Goal: Transaction & Acquisition: Purchase product/service

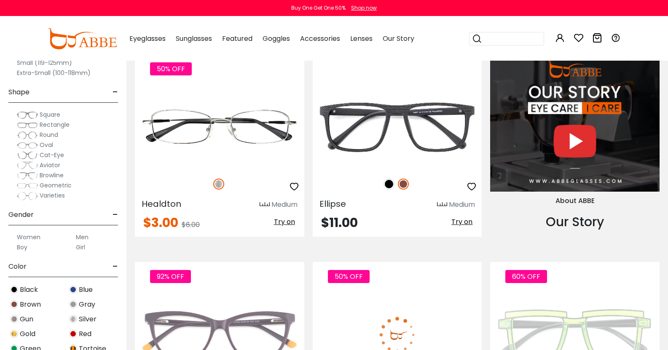
scroll to position [758, 0]
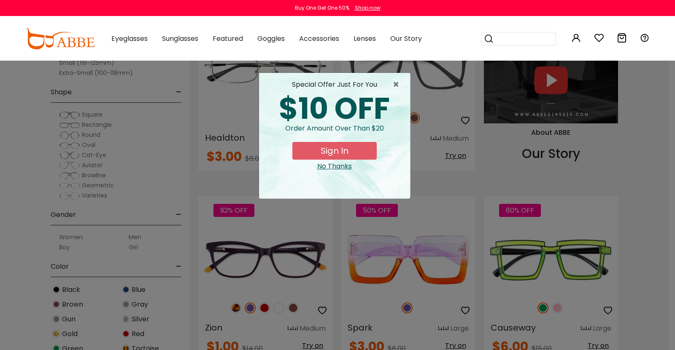
click at [398, 86] on span "×" at bounding box center [398, 85] width 11 height 10
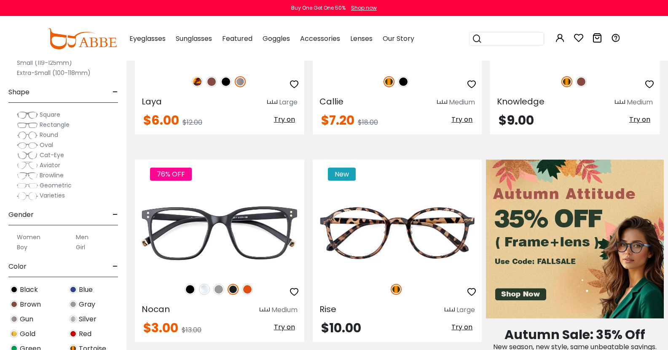
scroll to position [0, 0]
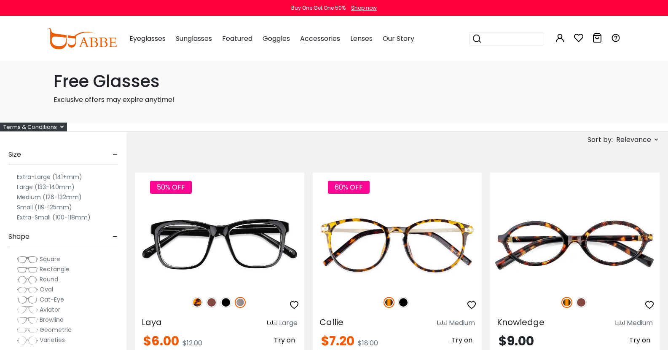
click at [65, 127] on div "Terms & Conditions" at bounding box center [33, 127] width 67 height 9
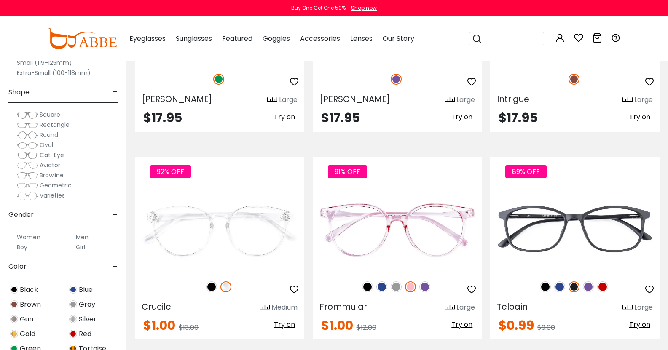
scroll to position [2992, 0]
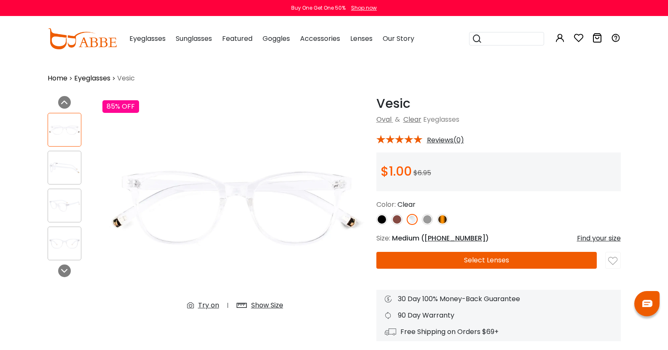
click at [437, 260] on button "Select Lenses" at bounding box center [487, 260] width 221 height 17
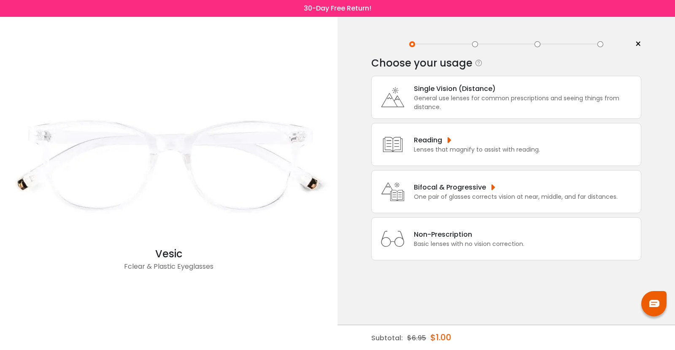
click at [452, 105] on div "General use lenses for common prescriptions and seeing things from distance." at bounding box center [525, 103] width 223 height 18
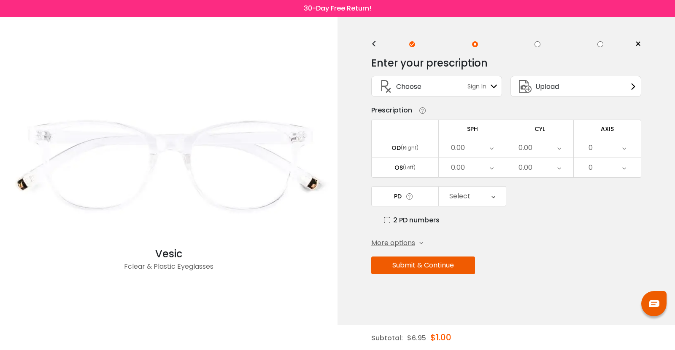
click at [440, 90] on div "Choose Sign In" at bounding box center [436, 86] width 121 height 20
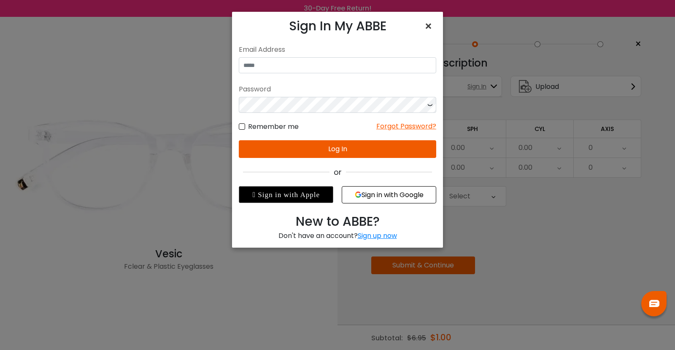
click at [430, 22] on span "×" at bounding box center [430, 26] width 12 height 18
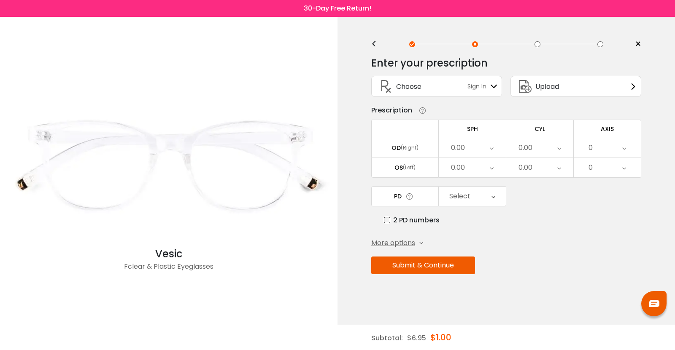
click at [463, 153] on div "0.00" at bounding box center [458, 148] width 14 height 17
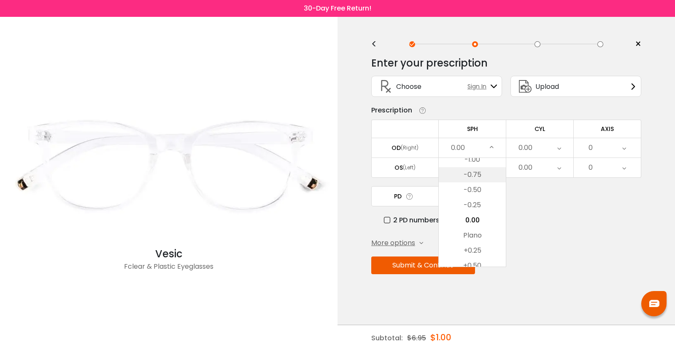
click at [477, 172] on li "-0.75" at bounding box center [472, 174] width 67 height 15
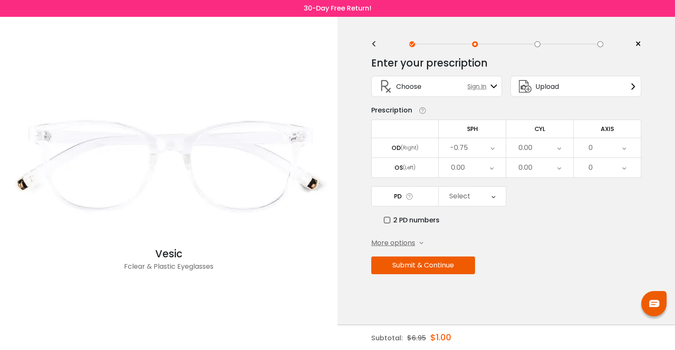
click at [525, 148] on div "0.00" at bounding box center [525, 148] width 14 height 17
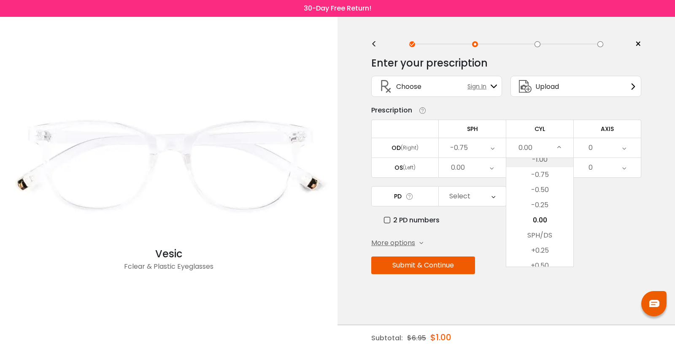
click at [536, 160] on li "-1.00" at bounding box center [539, 159] width 67 height 15
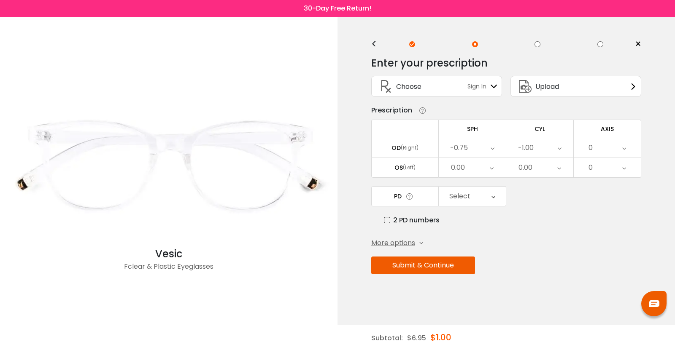
click at [602, 142] on div "0" at bounding box center [607, 147] width 67 height 19
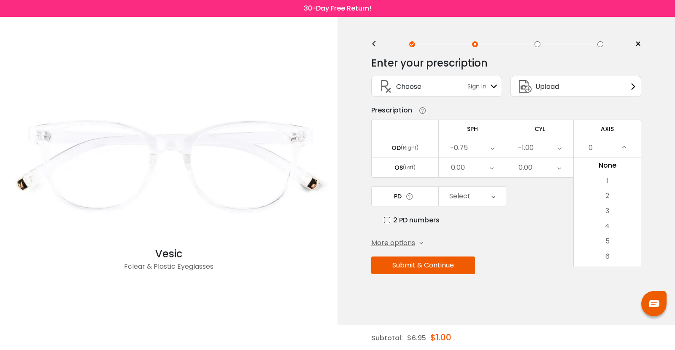
click at [623, 146] on icon at bounding box center [624, 147] width 4 height 19
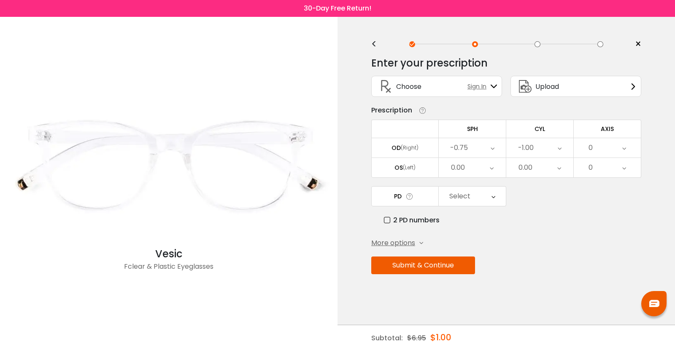
click at [627, 168] on div "0" at bounding box center [607, 167] width 67 height 19
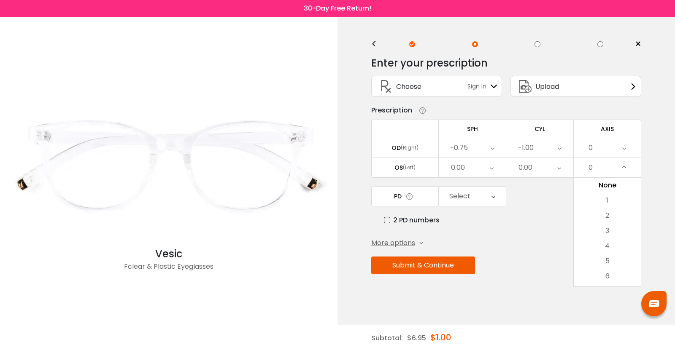
click at [604, 146] on div "0" at bounding box center [607, 147] width 67 height 19
click at [627, 148] on div "0" at bounding box center [607, 147] width 67 height 19
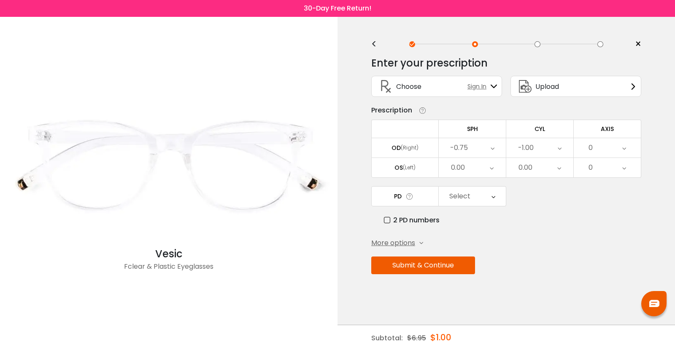
click at [627, 148] on div "0" at bounding box center [607, 147] width 67 height 19
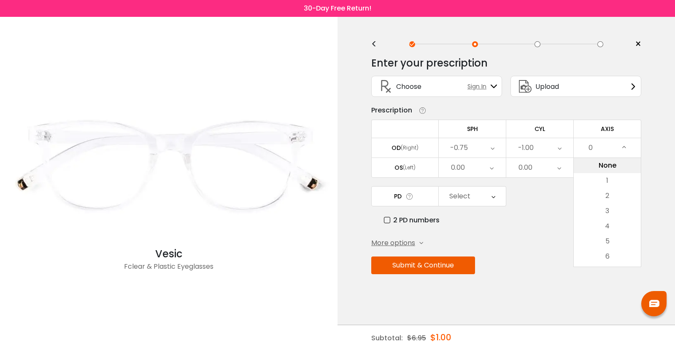
click at [603, 160] on li "None" at bounding box center [607, 165] width 67 height 15
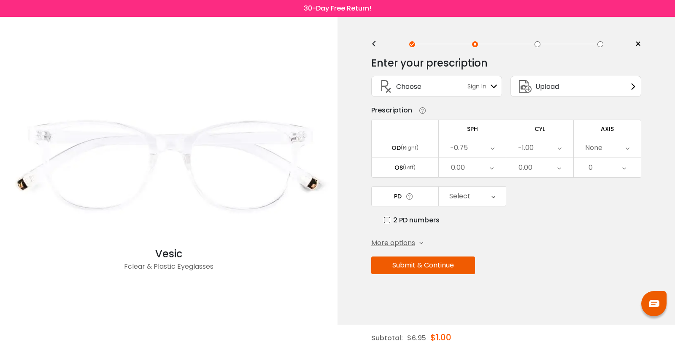
click at [627, 150] on icon at bounding box center [627, 147] width 4 height 19
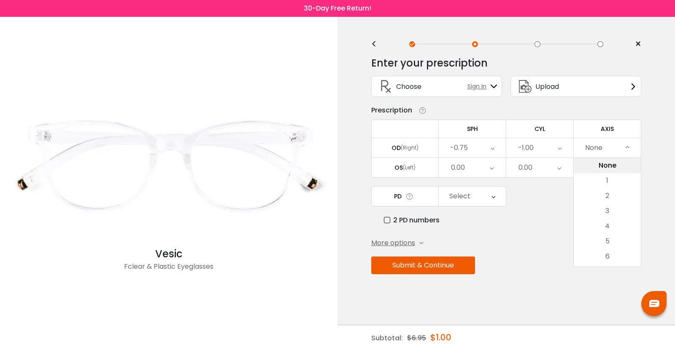
click at [621, 168] on li "None" at bounding box center [607, 165] width 67 height 15
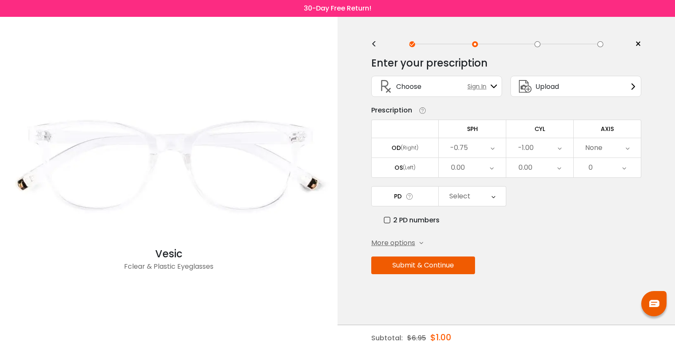
click at [485, 170] on div "0.00" at bounding box center [472, 167] width 67 height 19
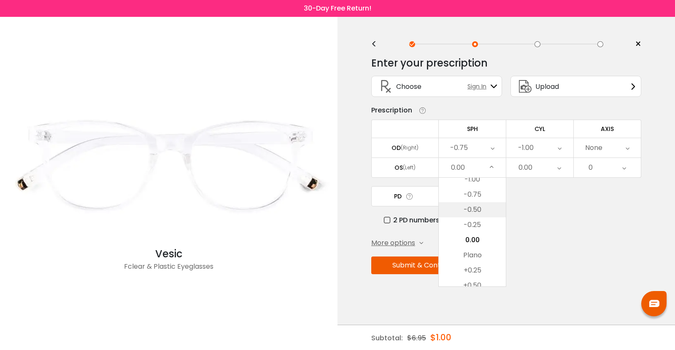
click at [479, 209] on li "-0.50" at bounding box center [472, 209] width 67 height 15
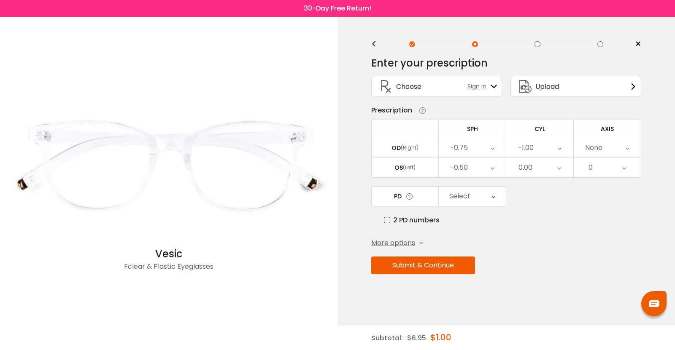
click at [542, 167] on div "0.00" at bounding box center [539, 167] width 67 height 19
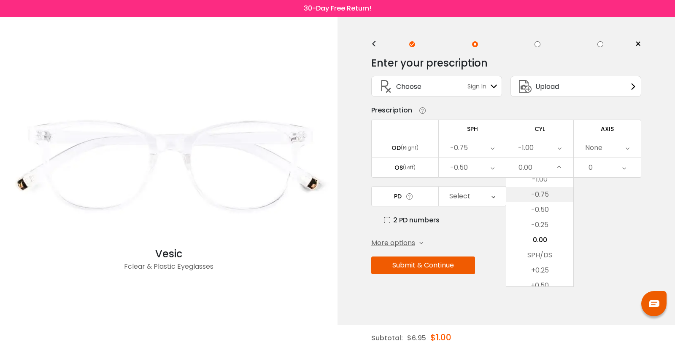
click at [537, 194] on li "-0.75" at bounding box center [539, 194] width 67 height 15
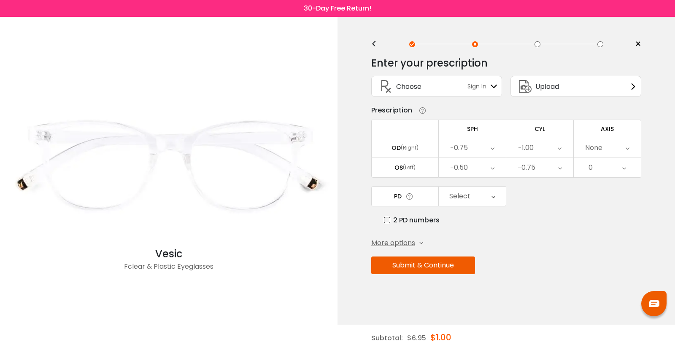
click at [582, 169] on div "0" at bounding box center [607, 167] width 67 height 19
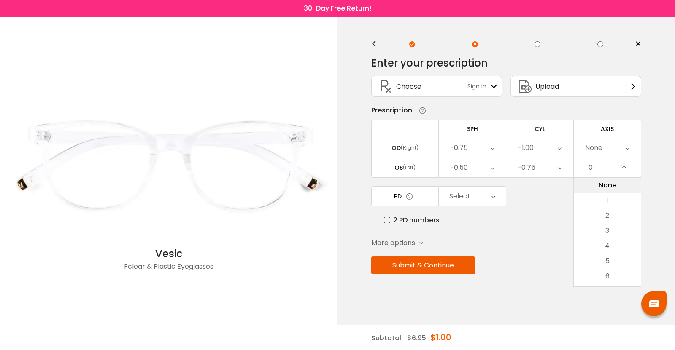
click at [595, 183] on li "None" at bounding box center [607, 185] width 67 height 15
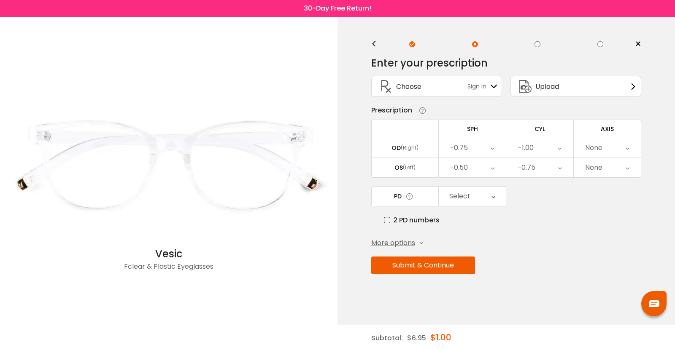
click at [460, 191] on div "Select" at bounding box center [459, 196] width 21 height 17
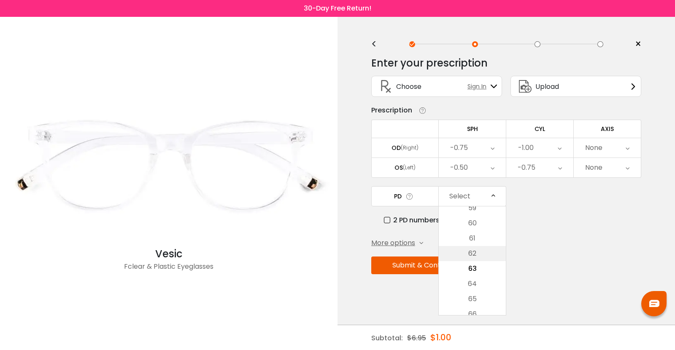
click at [476, 255] on li "62" at bounding box center [472, 253] width 67 height 15
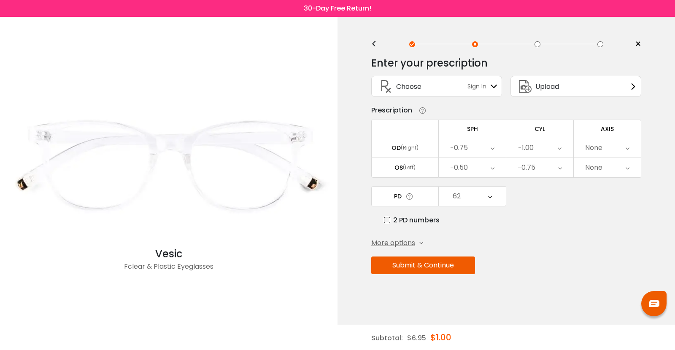
click at [457, 263] on button "Submit & Continue" at bounding box center [423, 266] width 104 height 18
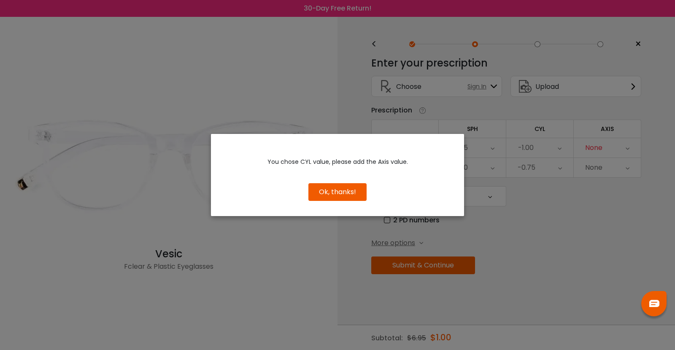
click at [345, 195] on button "Ok, thanks!" at bounding box center [337, 192] width 58 height 18
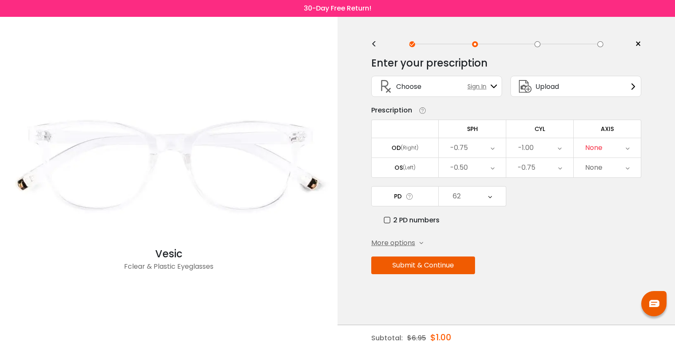
click at [617, 148] on div "None" at bounding box center [607, 147] width 67 height 19
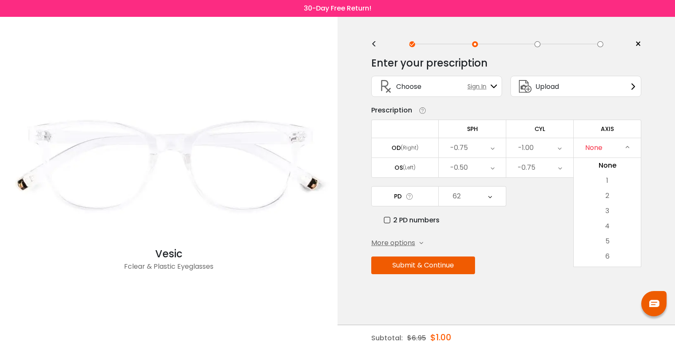
click at [411, 244] on span "More options" at bounding box center [393, 243] width 44 height 10
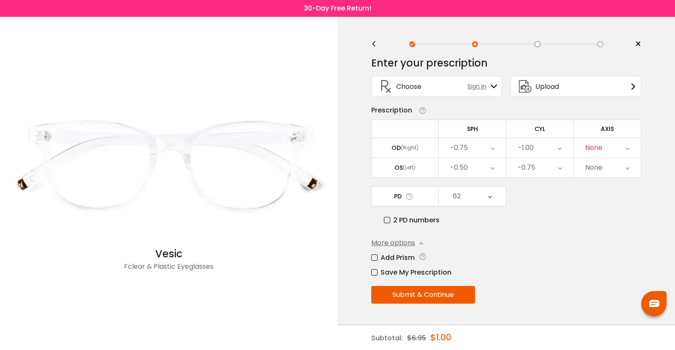
click at [408, 259] on label "Add Prism" at bounding box center [392, 258] width 43 height 11
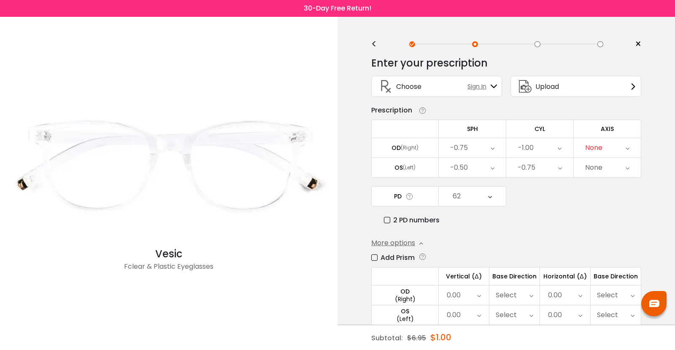
click at [400, 254] on label "Add Prism" at bounding box center [392, 258] width 43 height 11
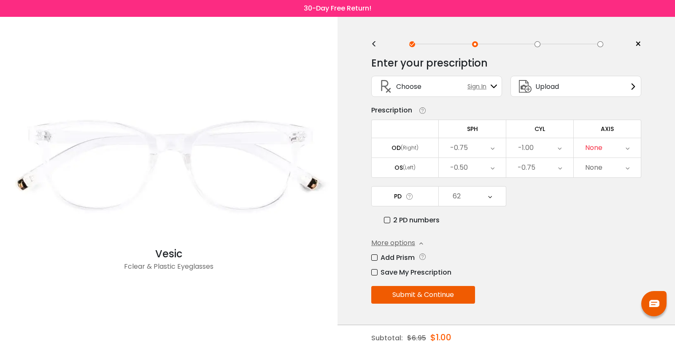
click at [603, 149] on div "None" at bounding box center [607, 147] width 67 height 19
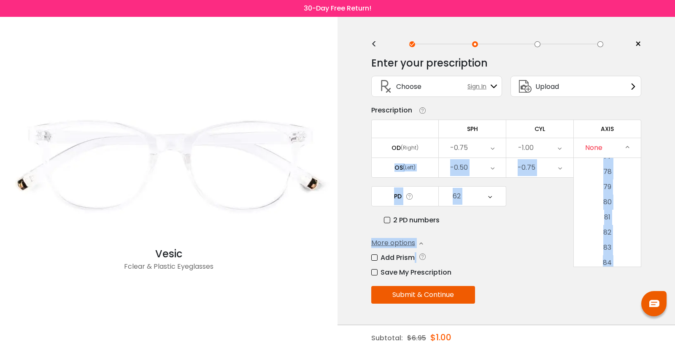
scroll to position [1328, 0]
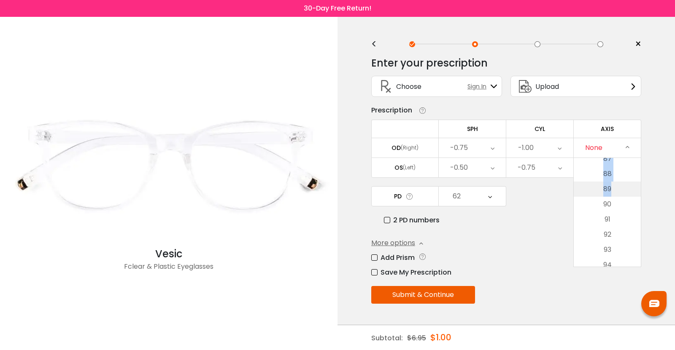
drag, startPoint x: 611, startPoint y: 183, endPoint x: 634, endPoint y: 191, distance: 24.4
click at [634, 191] on ul "None 1 2 3 4 5 6 7 8 9 10 11 12 13 14 15 16 17 18 19 20 21 22 23 24 25 26 27 28…" at bounding box center [607, 205] width 67 height 2748
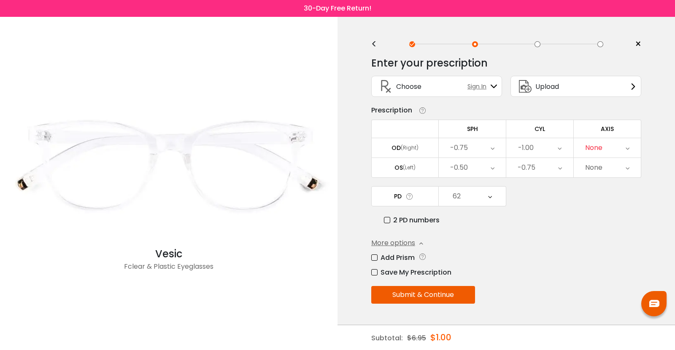
click at [628, 150] on icon at bounding box center [627, 147] width 4 height 19
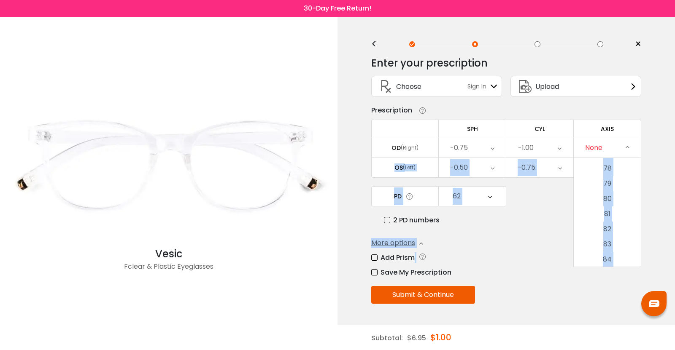
scroll to position [1258, 0]
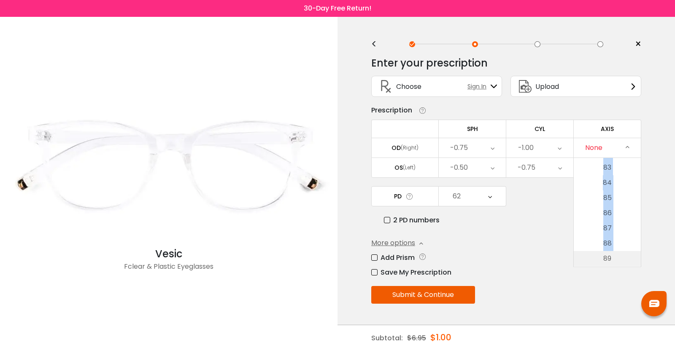
drag, startPoint x: 633, startPoint y: 257, endPoint x: 599, endPoint y: 256, distance: 34.2
click at [599, 256] on ul "None 1 2 3 4 5 6 7 8 9 10 11 12 13 14 15 16 17 18 19 20 21 22 23 24 25 26 27 28…" at bounding box center [607, 274] width 67 height 2748
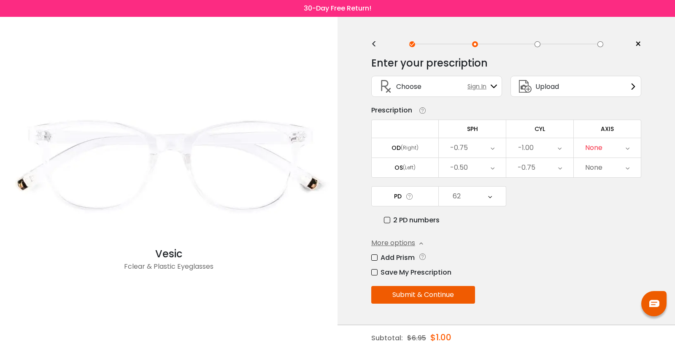
click at [630, 149] on div "None" at bounding box center [607, 147] width 67 height 19
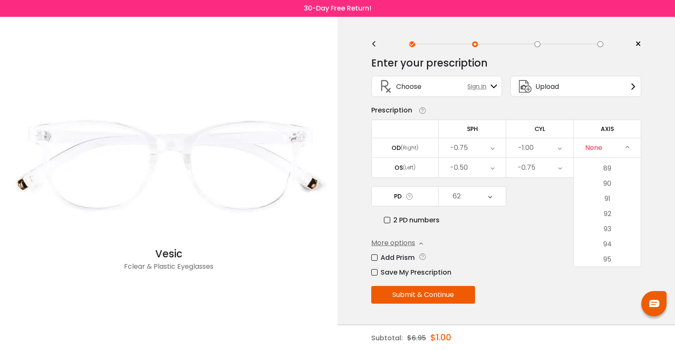
scroll to position [1297, 0]
drag, startPoint x: 620, startPoint y: 264, endPoint x: 617, endPoint y: 224, distance: 39.8
click at [617, 224] on ul "None 1 2 3 4 5 6 7 8 9 10 11 12 13 14 15 16 17 18 19 20 21 22 23 24 25 26 27 28…" at bounding box center [607, 235] width 67 height 2748
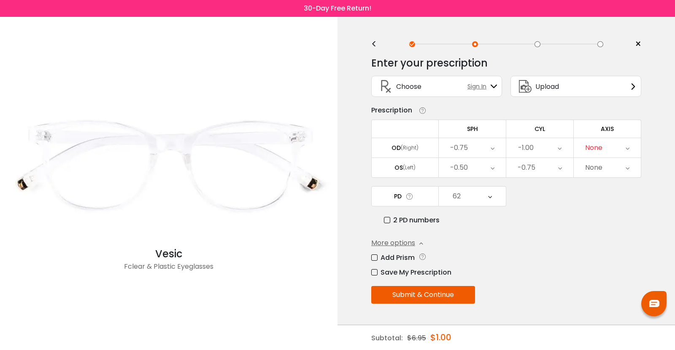
click at [601, 153] on div "None" at bounding box center [593, 148] width 17 height 17
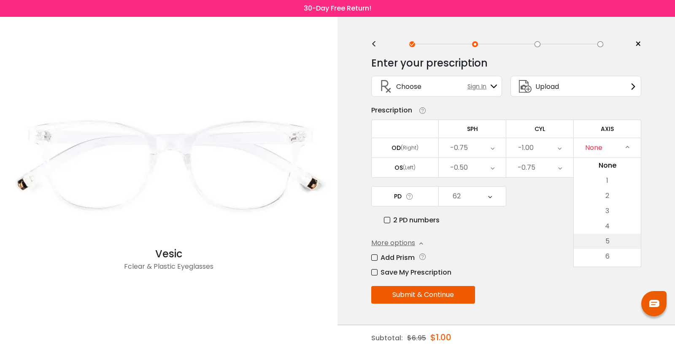
click at [607, 242] on li "5" at bounding box center [607, 241] width 67 height 15
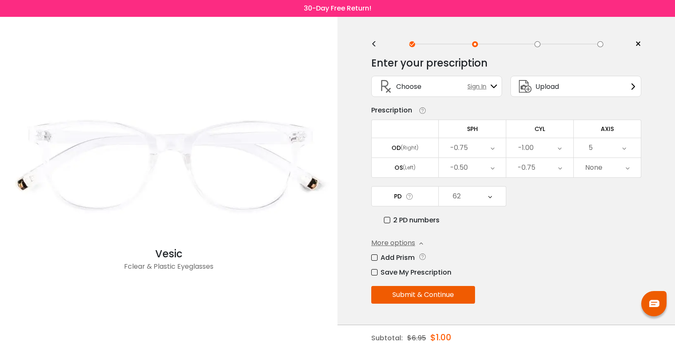
click at [614, 150] on div "5" at bounding box center [607, 147] width 67 height 19
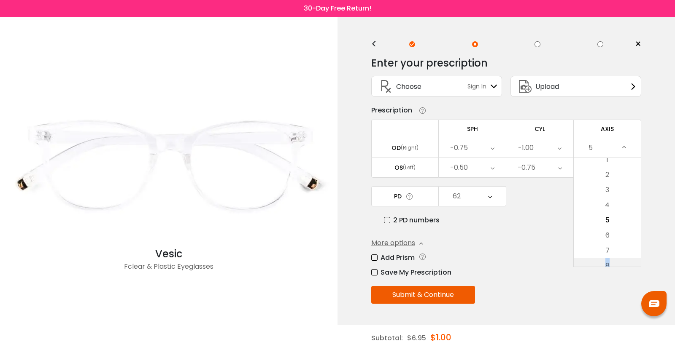
drag, startPoint x: 610, startPoint y: 259, endPoint x: 604, endPoint y: 260, distance: 6.0
click at [604, 260] on li "8" at bounding box center [607, 266] width 67 height 15
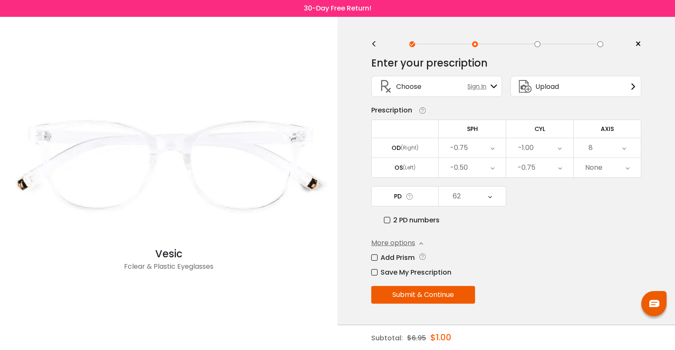
click at [618, 142] on div "8" at bounding box center [607, 147] width 67 height 19
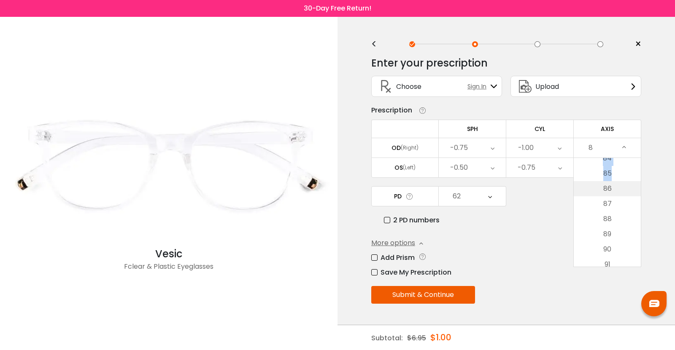
scroll to position [1275, 0]
drag, startPoint x: 611, startPoint y: 178, endPoint x: 603, endPoint y: 224, distance: 46.6
click at [603, 224] on ul "None 1 2 3 4 5 6 7 8 9 10 11 12 13 14 15 16 17 18 19 20 21 22 23 24 25 26 27 28…" at bounding box center [607, 257] width 67 height 2748
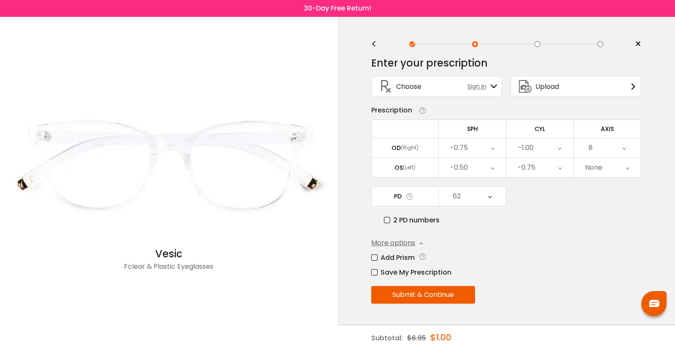
drag, startPoint x: 603, startPoint y: 225, endPoint x: 631, endPoint y: 149, distance: 80.7
drag, startPoint x: 631, startPoint y: 149, endPoint x: 626, endPoint y: 148, distance: 5.6
click at [626, 148] on icon at bounding box center [624, 147] width 4 height 19
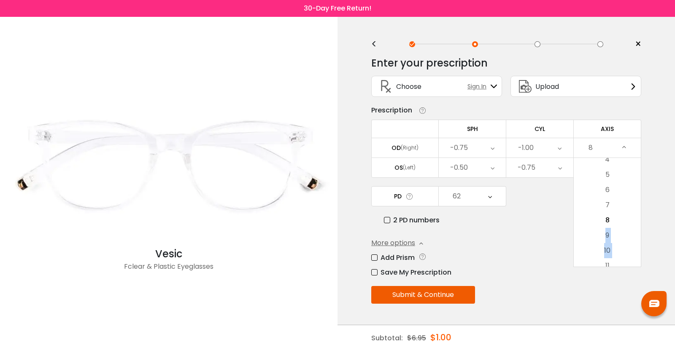
drag, startPoint x: 606, startPoint y: 266, endPoint x: 612, endPoint y: 213, distance: 53.1
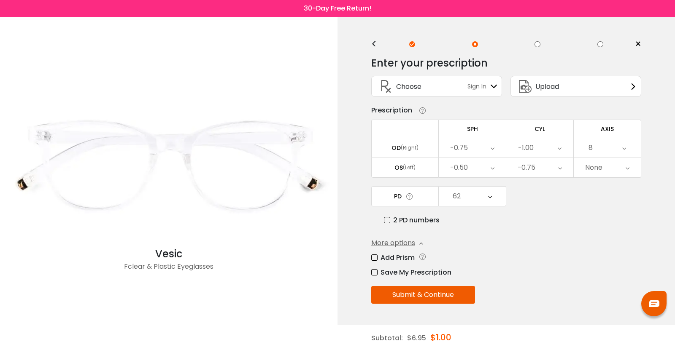
click at [612, 213] on div "PD 62 Cancel PD Save 46 47 48 49 50 51 52 53 54 55 56 57 58 59 60 61 62 63 64 6…" at bounding box center [506, 205] width 270 height 39
click at [611, 140] on div "8" at bounding box center [607, 147] width 67 height 19
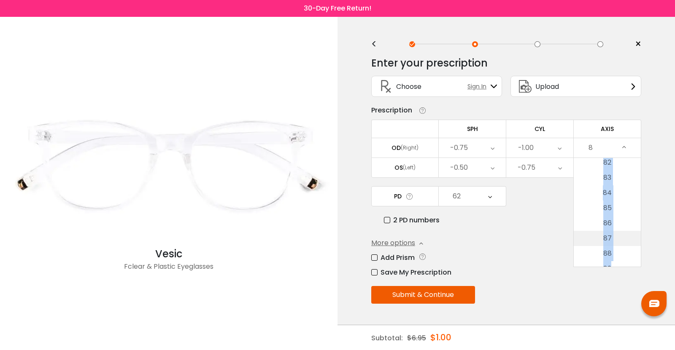
scroll to position [1260, 0]
click at [609, 251] on li "89" at bounding box center [607, 256] width 67 height 15
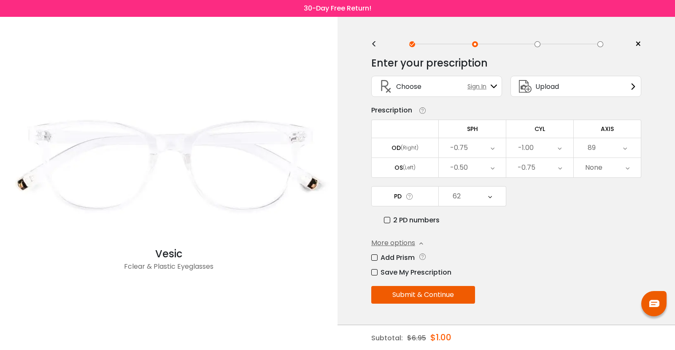
drag, startPoint x: 609, startPoint y: 252, endPoint x: 640, endPoint y: 208, distance: 54.1
click at [640, 208] on div "PD 62 Cancel PD Save 46 47 48 49 50 51 52 53 54 55 56 57 58 59 60 61 62 63 64 6…" at bounding box center [506, 205] width 270 height 39
click at [629, 169] on icon at bounding box center [627, 167] width 4 height 19
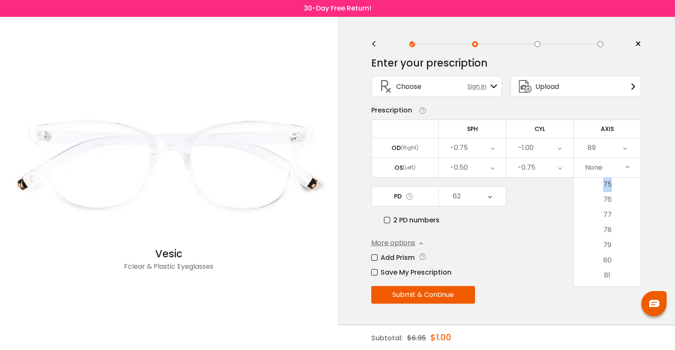
scroll to position [1117, 0]
click at [616, 202] on li "75" at bounding box center [607, 206] width 67 height 15
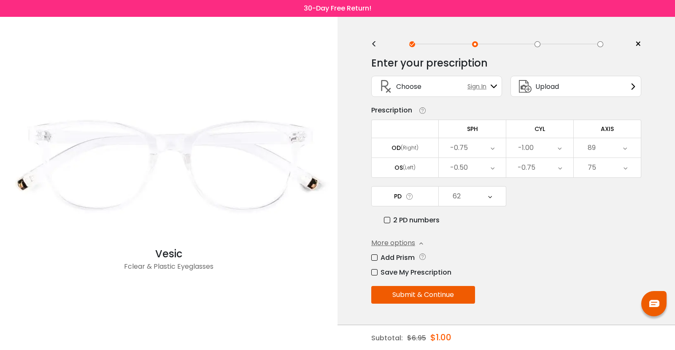
drag, startPoint x: 616, startPoint y: 202, endPoint x: 592, endPoint y: 241, distance: 46.4
click at [593, 240] on div "More options Add Prism Vertical (Δ) Base Direction Horizontal (Δ) Base Directio…" at bounding box center [506, 258] width 270 height 40
click at [455, 294] on button "Submit & Continue" at bounding box center [423, 295] width 104 height 18
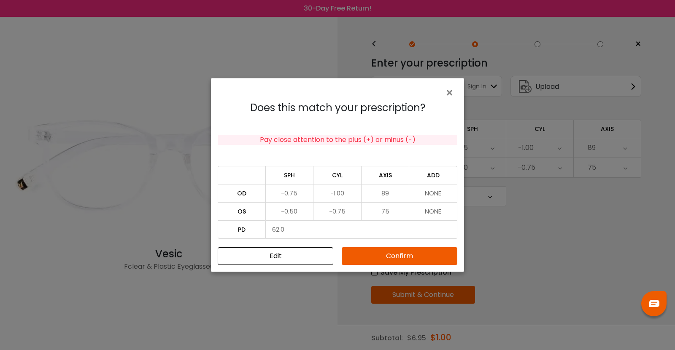
click at [438, 259] on button "Confirm" at bounding box center [400, 257] width 116 height 18
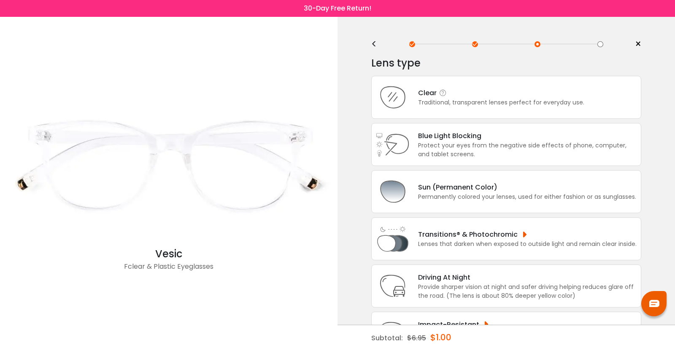
click at [464, 100] on div "Traditional, transparent lenses perfect for everyday use." at bounding box center [501, 102] width 166 height 9
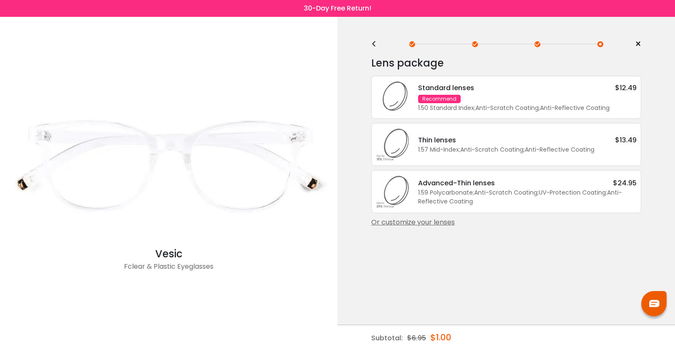
click at [464, 100] on div "Standard lenses $12.49 Recommend 1.50 Standard Index ; Anti-Scratch Coating ; A…" at bounding box center [522, 98] width 227 height 30
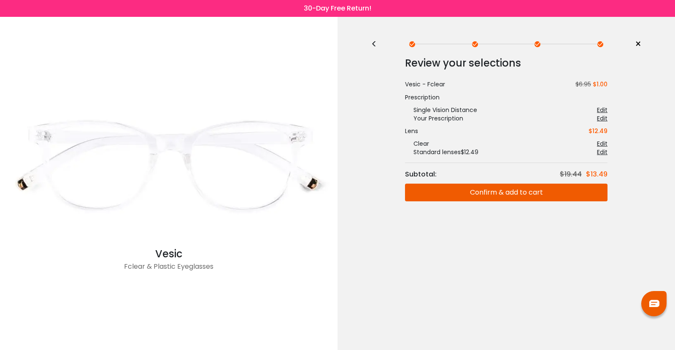
click at [483, 194] on button "Confirm & add to cart" at bounding box center [506, 193] width 202 height 18
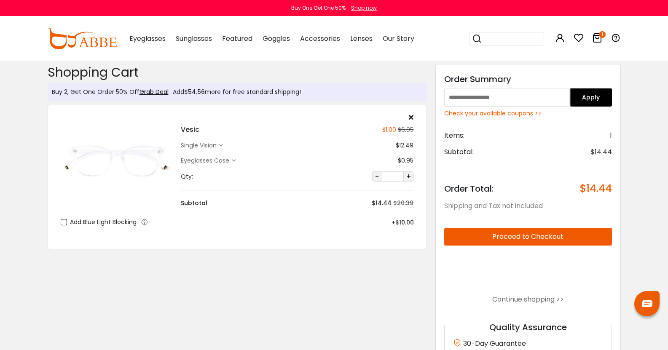
click at [544, 113] on div "Check your available coupons >>" at bounding box center [528, 113] width 168 height 9
click at [550, 103] on input "text" at bounding box center [507, 97] width 126 height 19
click at [595, 93] on button "Apply" at bounding box center [591, 97] width 42 height 19
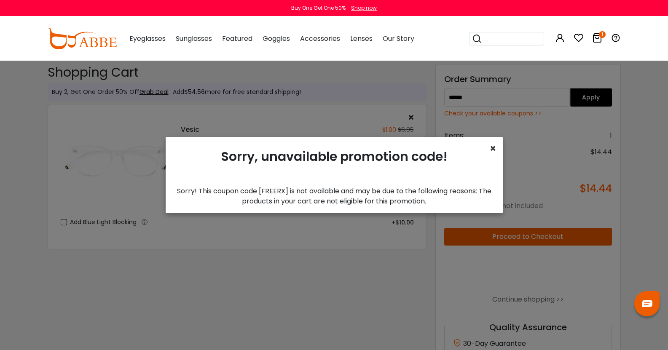
click at [490, 150] on span "×" at bounding box center [493, 149] width 6 height 14
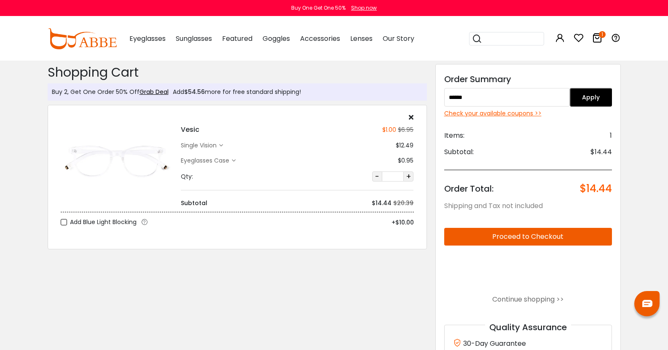
drag, startPoint x: 491, startPoint y: 96, endPoint x: 443, endPoint y: 101, distance: 47.9
click at [443, 101] on div "Discount Code: Order Summary ****** Apply Check your available coupons >> Items…" at bounding box center [528, 235] width 194 height 349
type input "**********"
click at [612, 99] on button "Apply" at bounding box center [591, 97] width 42 height 19
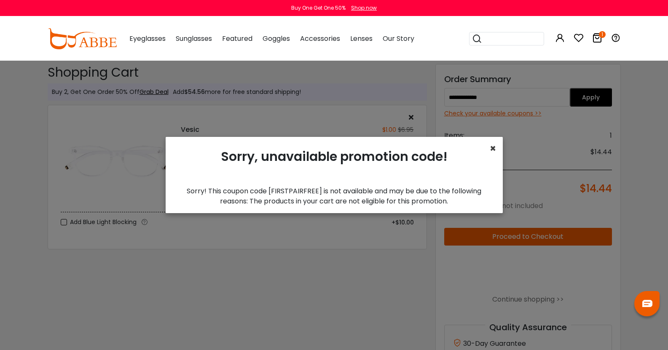
click at [490, 149] on span "×" at bounding box center [493, 149] width 6 height 14
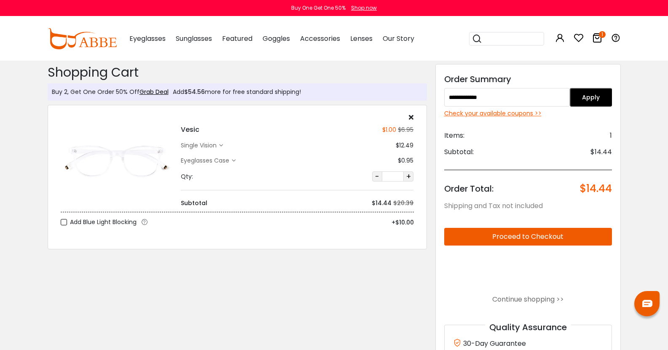
click at [200, 159] on div "Eyeglasses Case" at bounding box center [206, 160] width 51 height 9
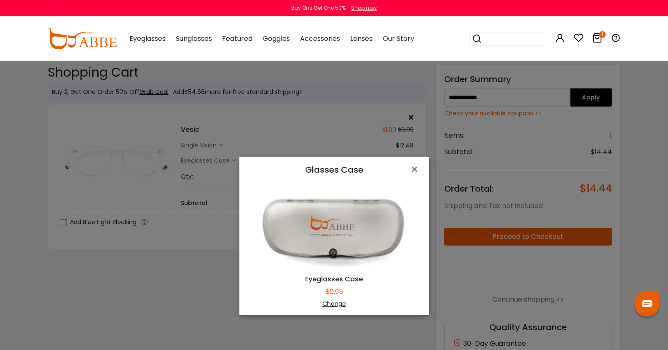
click at [324, 306] on div "Change" at bounding box center [334, 304] width 169 height 9
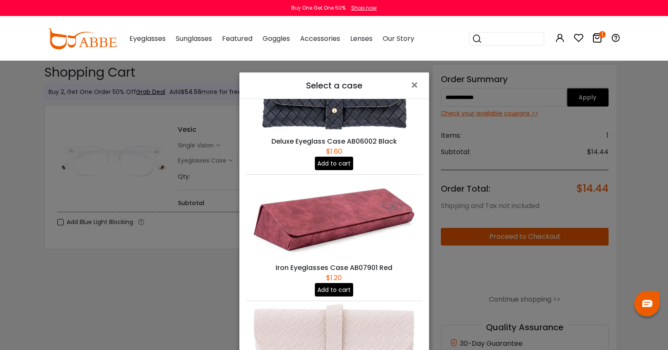
scroll to position [484, 0]
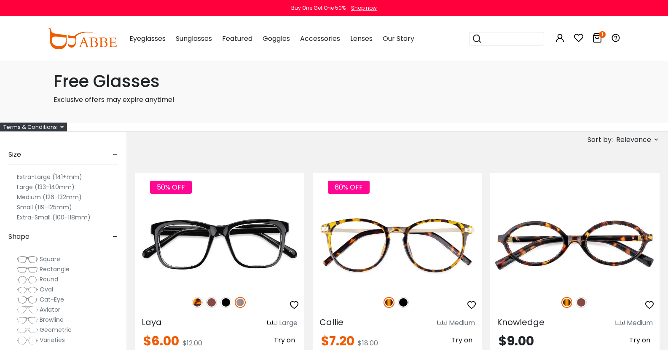
click at [58, 128] on div "Terms & Conditions" at bounding box center [33, 127] width 67 height 9
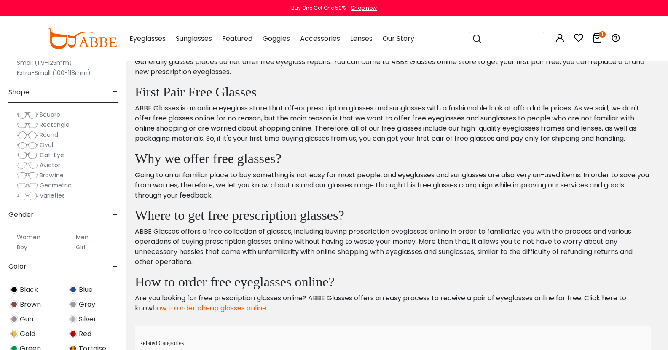
scroll to position [4438, 0]
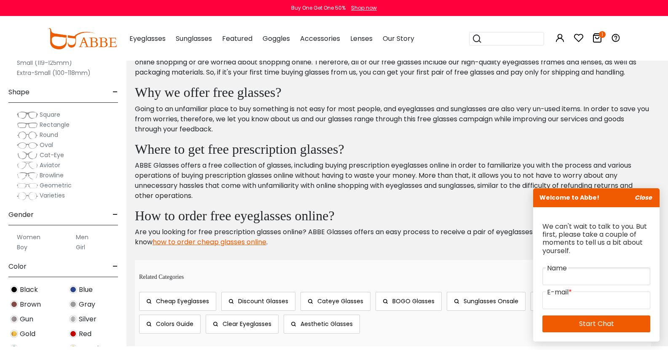
click at [583, 277] on input "text" at bounding box center [597, 277] width 108 height 18
type input "***"
click at [599, 302] on input "email" at bounding box center [597, 301] width 108 height 18
type input "**********"
click at [605, 323] on link "Start Chat" at bounding box center [597, 324] width 108 height 17
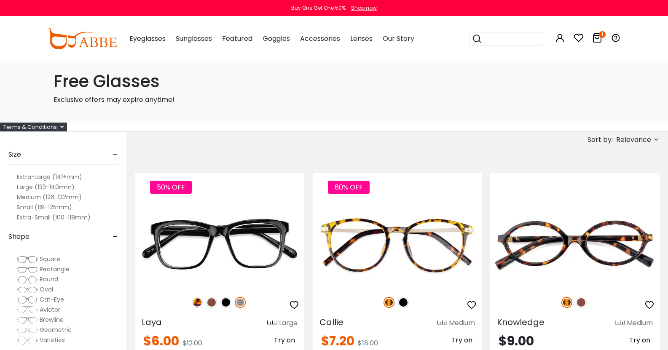
scroll to position [4392, 0]
